Goal: Information Seeking & Learning: Learn about a topic

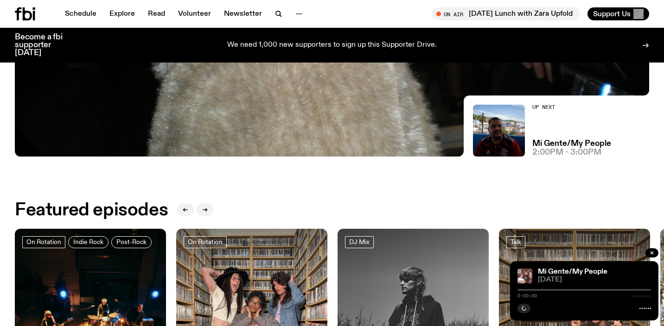
scroll to position [282, 0]
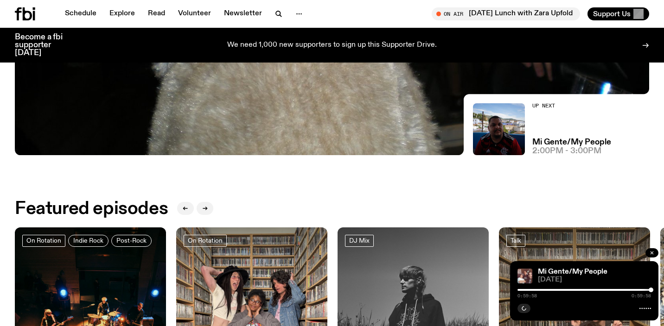
click at [652, 254] on icon "button" at bounding box center [652, 253] width 3 height 3
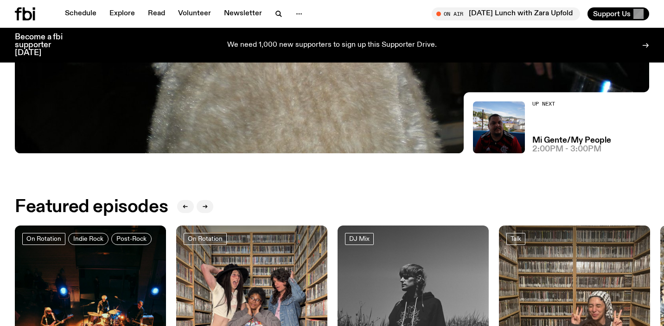
scroll to position [284, 0]
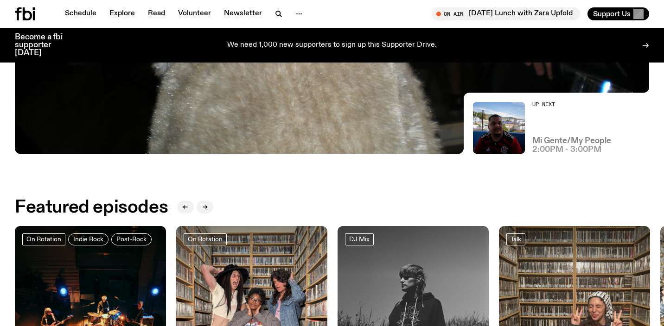
click at [556, 137] on h3 "Mi Gente/My People" at bounding box center [571, 141] width 79 height 8
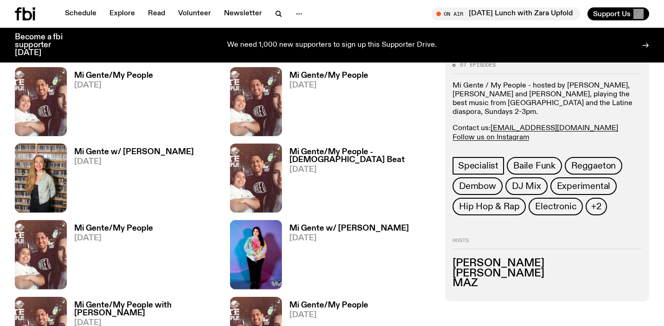
scroll to position [461, 0]
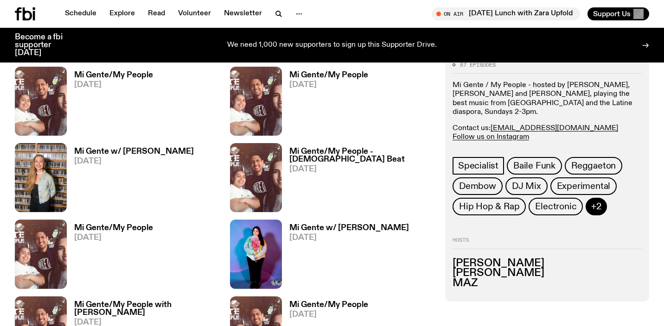
click at [594, 202] on span "+2" at bounding box center [596, 207] width 10 height 10
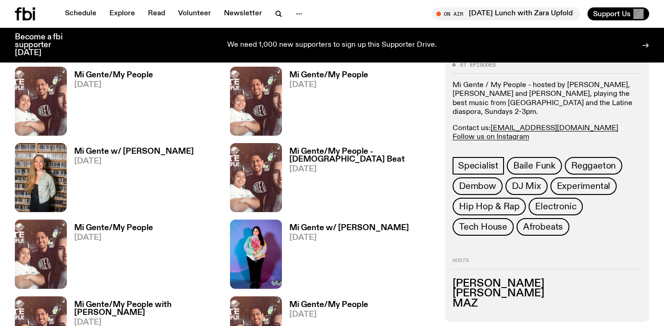
click at [604, 200] on div "Specialist Baile Funk Reggaeton Dembow DJ Mix Experimental Hip Hop & Rap Electr…" at bounding box center [547, 198] width 189 height 82
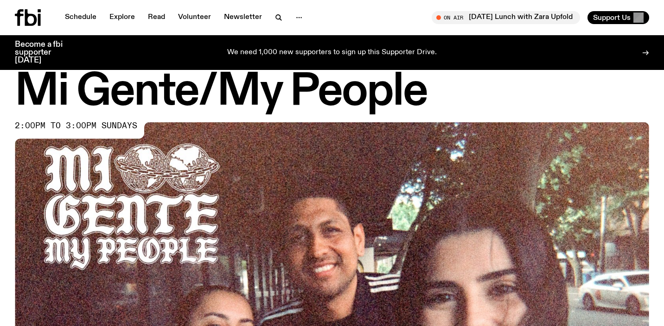
scroll to position [0, 0]
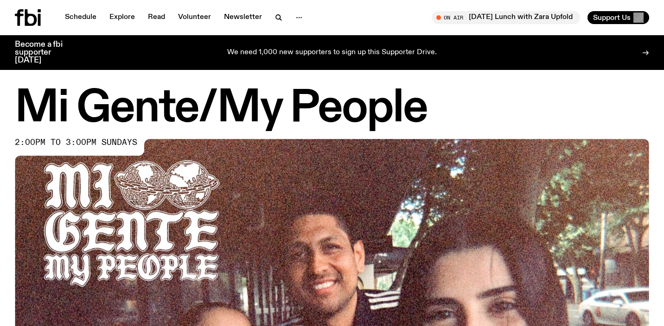
click at [587, 96] on h1 "Mi Gente/My People" at bounding box center [332, 109] width 634 height 42
